Goal: Task Accomplishment & Management: Complete application form

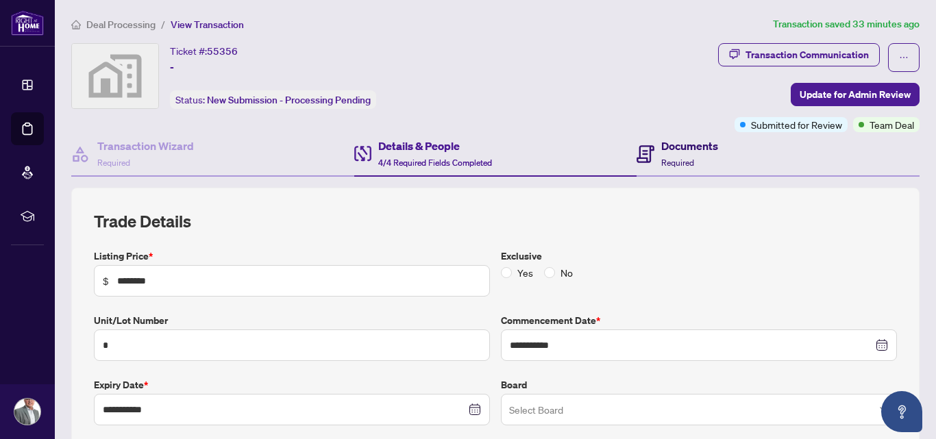
click at [666, 158] on span "Required" at bounding box center [677, 163] width 33 height 10
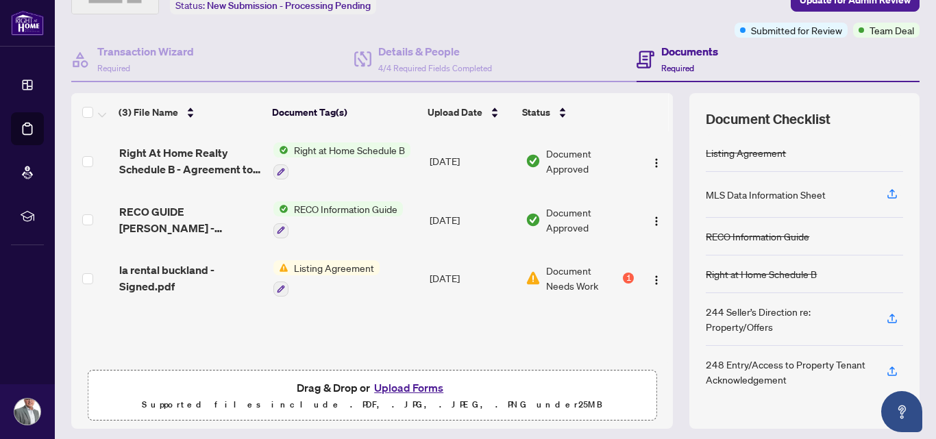
scroll to position [119, 0]
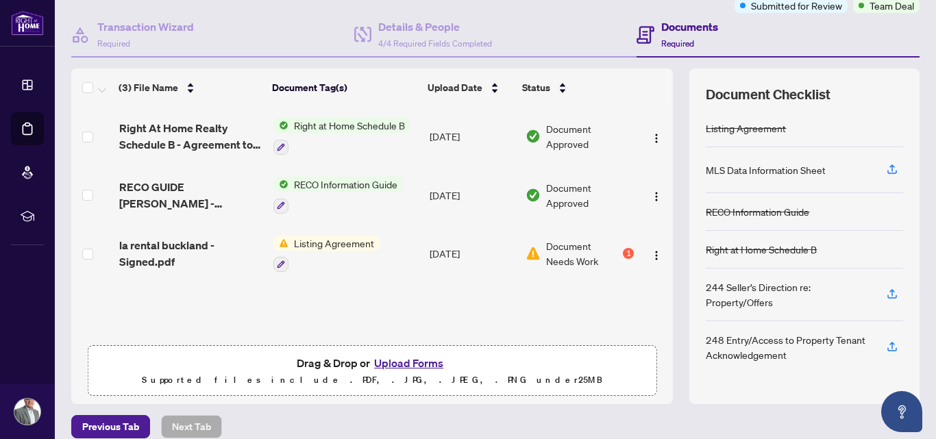
click at [379, 366] on button "Upload Forms" at bounding box center [408, 363] width 77 height 18
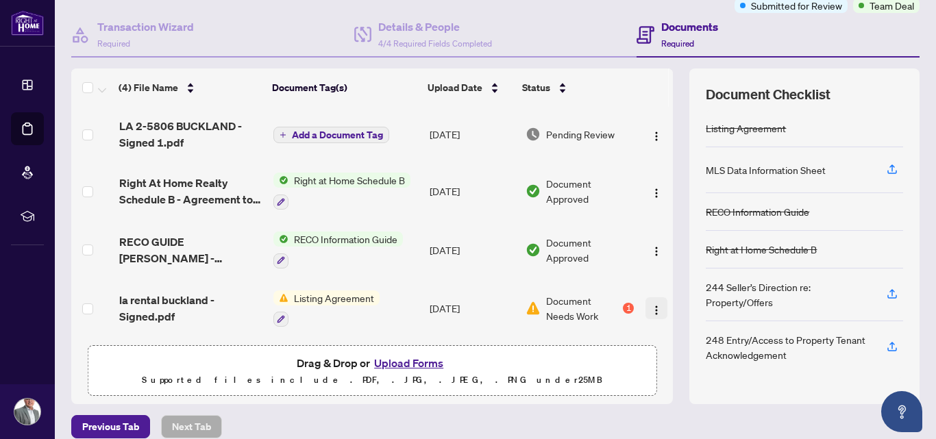
click at [651, 310] on img "button" at bounding box center [656, 310] width 11 height 11
click at [334, 130] on span "Add a Document Tag" at bounding box center [337, 135] width 91 height 10
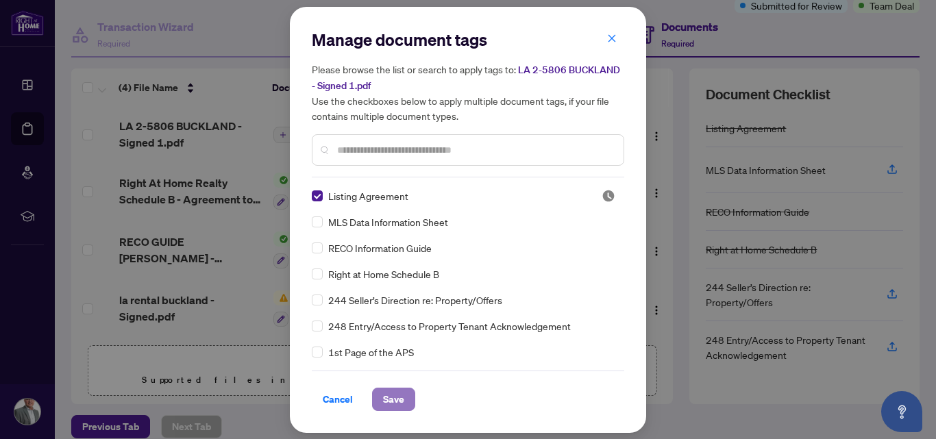
click at [388, 392] on span "Save" at bounding box center [393, 399] width 21 height 22
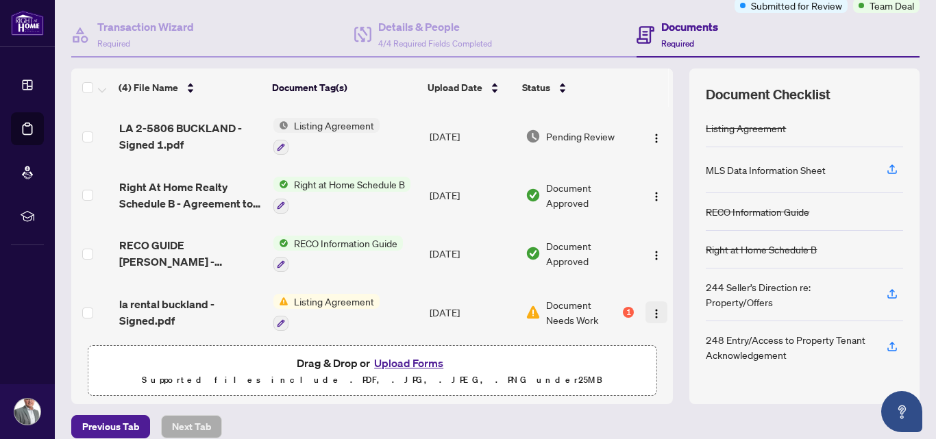
click at [651, 310] on img "button" at bounding box center [656, 313] width 11 height 11
click at [668, 86] on div "(4) File Name Document Tag(s) Upload Date Status LA 2-5806 BUCKLAND - Signed 1.…" at bounding box center [495, 237] width 848 height 336
click at [404, 363] on button "Upload Forms" at bounding box center [408, 363] width 77 height 18
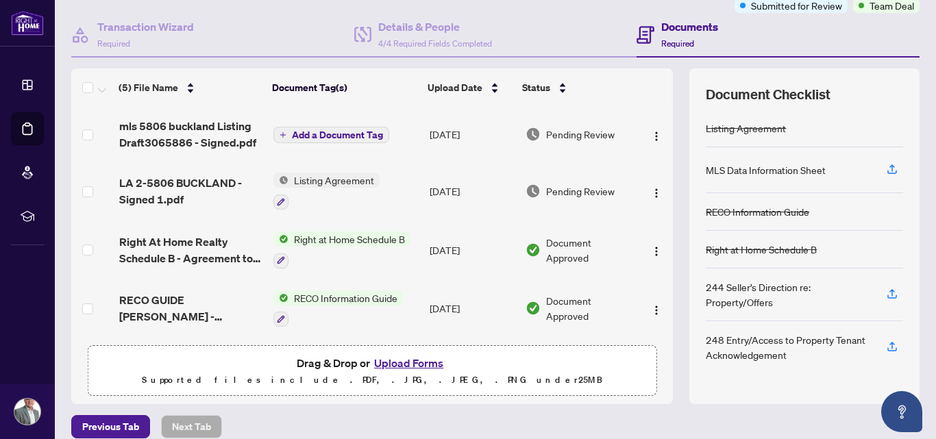
click at [299, 130] on span "Add a Document Tag" at bounding box center [337, 135] width 91 height 10
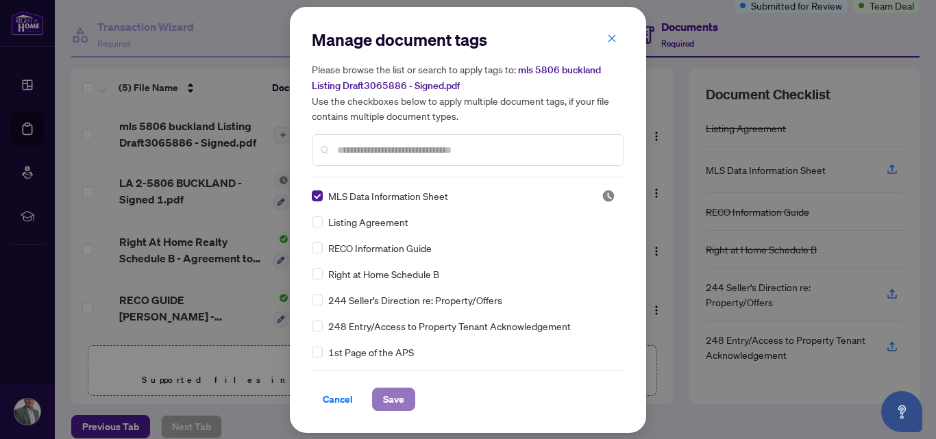
click at [392, 401] on span "Save" at bounding box center [393, 399] width 21 height 22
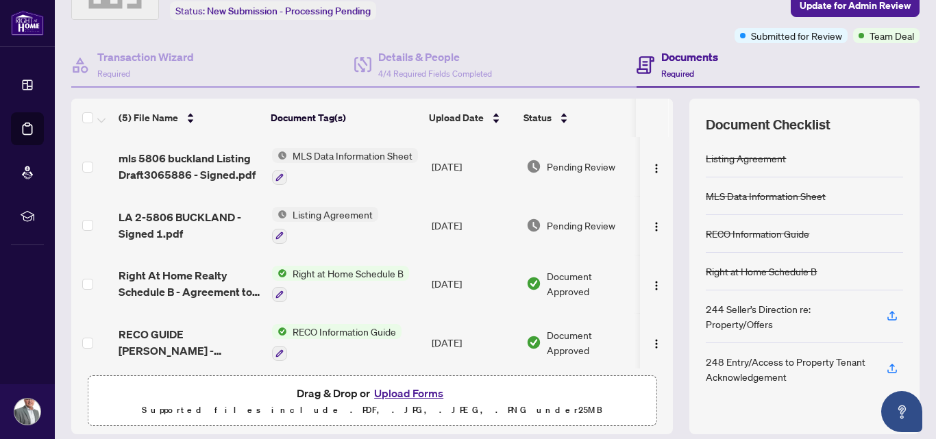
scroll to position [40, 0]
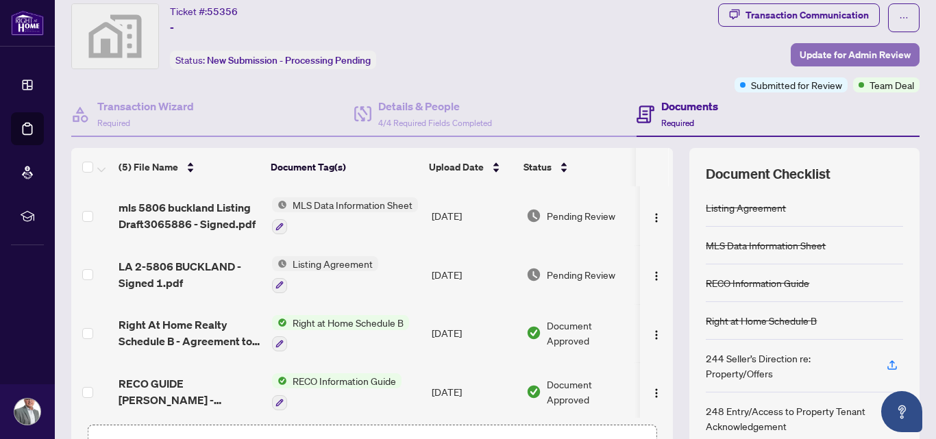
click at [853, 54] on span "Update for Admin Review" at bounding box center [855, 55] width 111 height 22
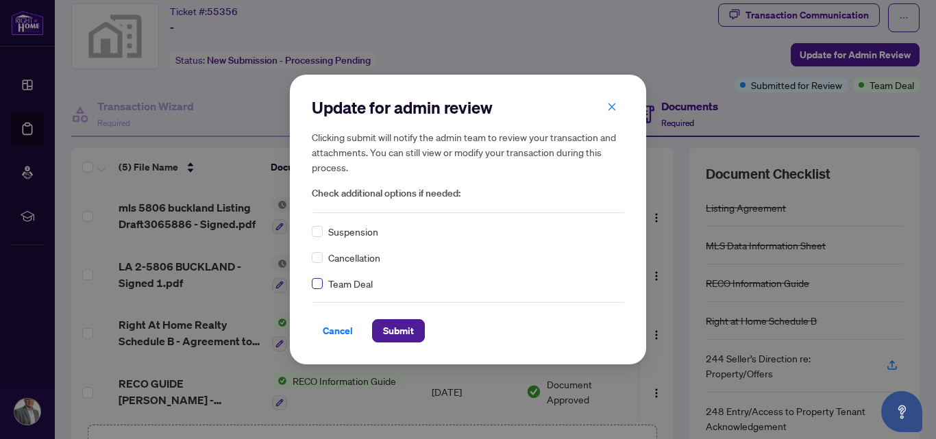
click at [317, 290] on label at bounding box center [317, 283] width 11 height 15
click at [408, 336] on button "Submit" at bounding box center [398, 330] width 53 height 23
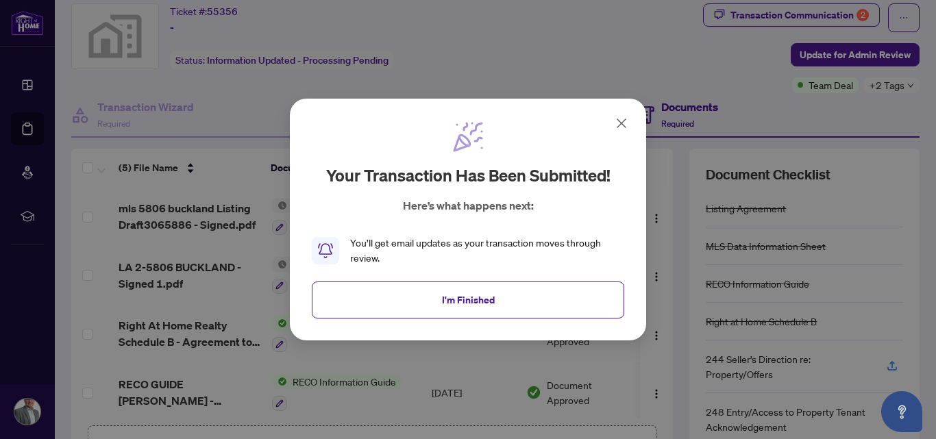
click at [490, 306] on span "I'm Finished" at bounding box center [468, 300] width 53 height 22
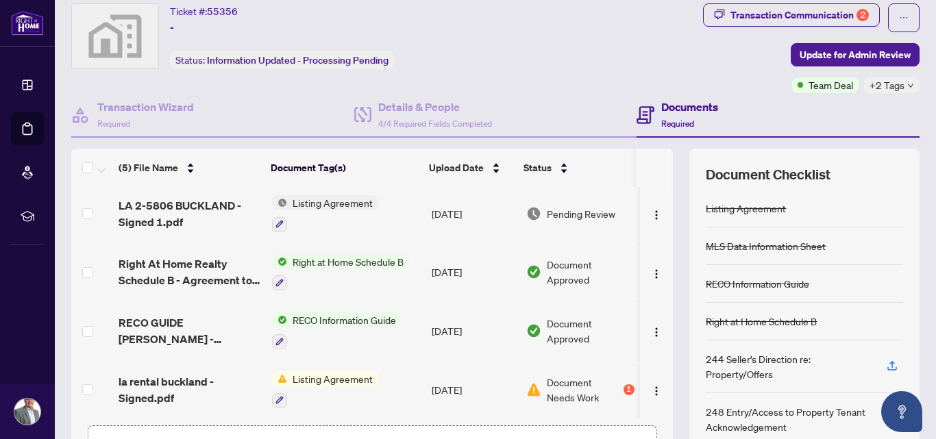
scroll to position [0, 0]
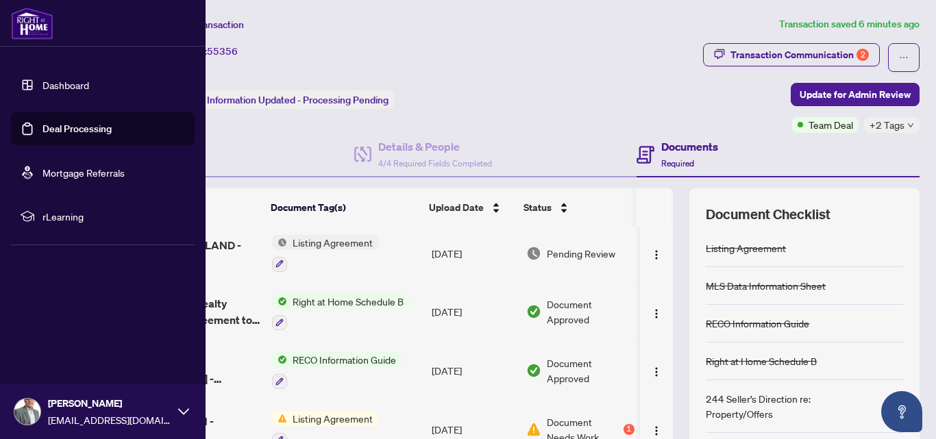
click at [69, 79] on link "Dashboard" at bounding box center [65, 85] width 47 height 12
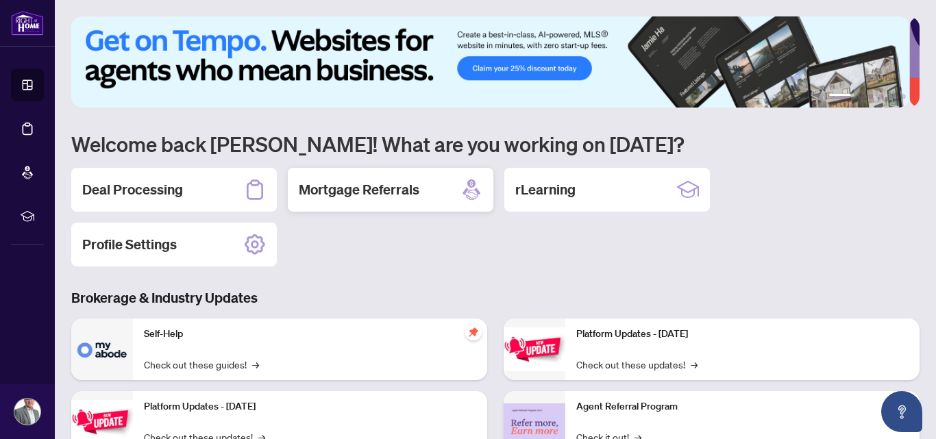
click at [406, 190] on h2 "Mortgage Referrals" at bounding box center [359, 189] width 121 height 19
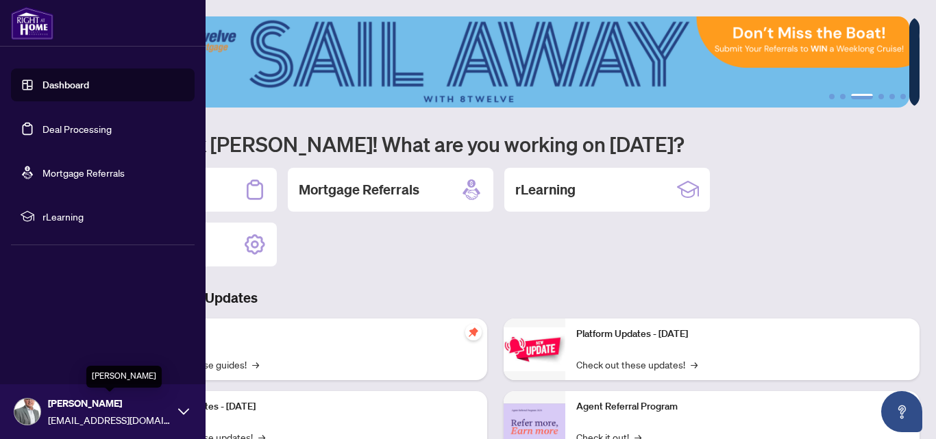
click at [138, 404] on span "[PERSON_NAME]" at bounding box center [109, 403] width 123 height 15
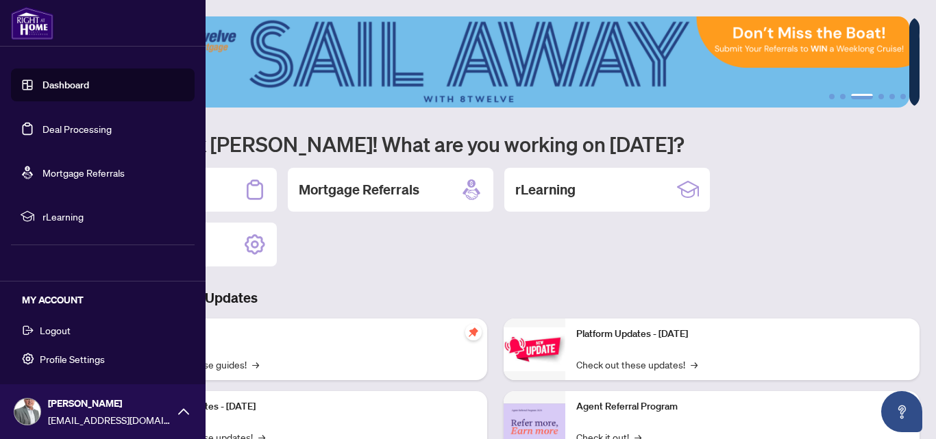
click at [52, 330] on span "Logout" at bounding box center [55, 330] width 31 height 22
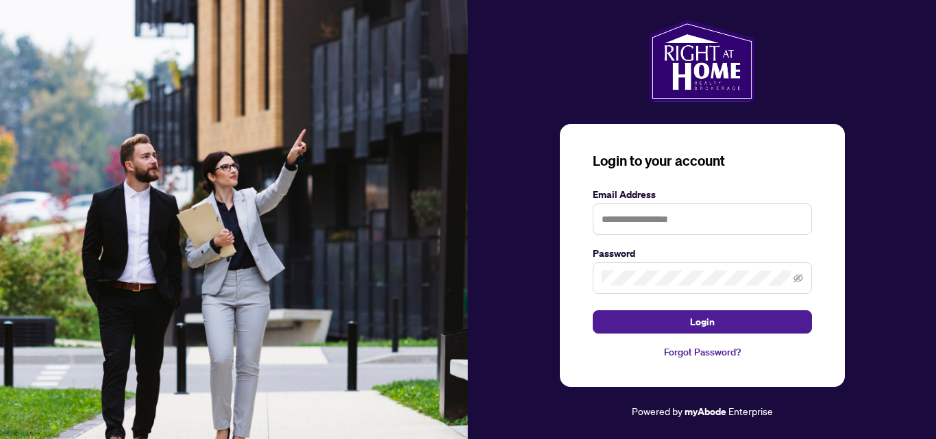
drag, startPoint x: 525, startPoint y: 1, endPoint x: 90, endPoint y: 18, distance: 435.4
click at [90, 18] on img at bounding box center [234, 219] width 468 height 439
